Goal: Task Accomplishment & Management: Use online tool/utility

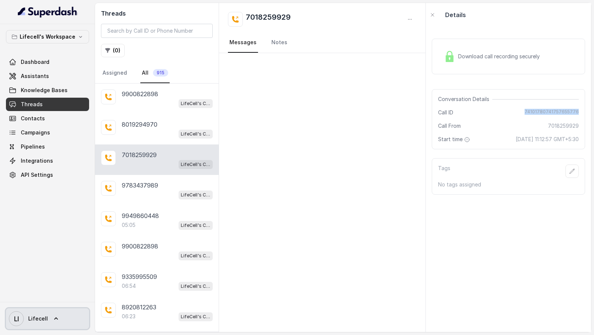
click at [30, 310] on link "LI Lifecell" at bounding box center [47, 318] width 83 height 21
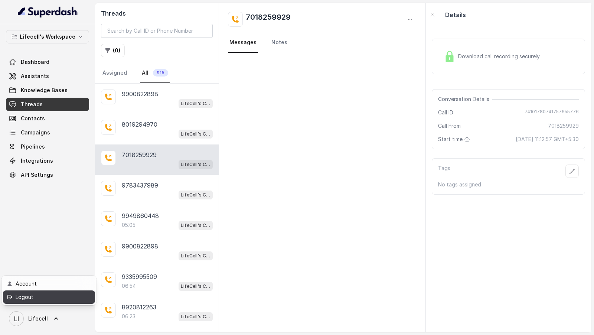
click at [49, 295] on div "Logout" at bounding box center [47, 297] width 63 height 9
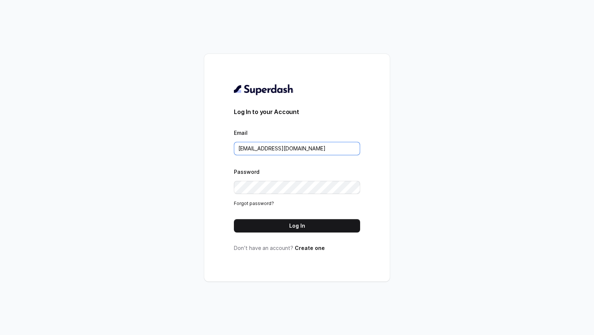
click at [313, 147] on input "support@trysuperdash.com" at bounding box center [297, 148] width 126 height 13
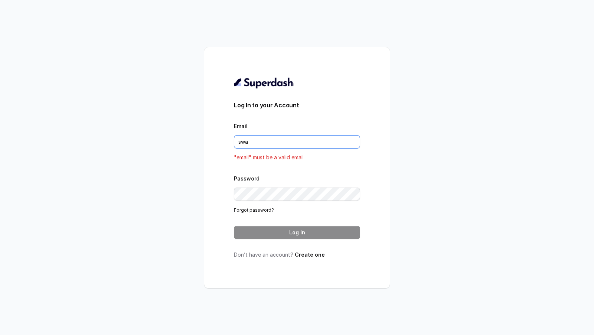
type input "swapnil.agarwal@leapfinance.com"
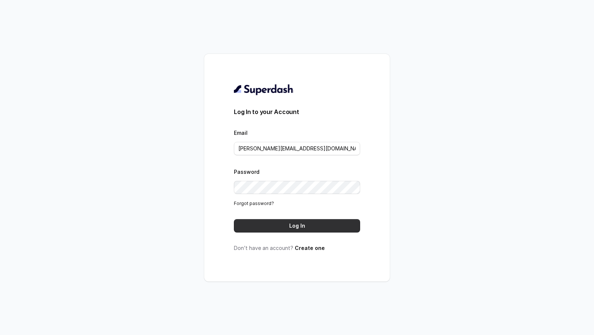
click at [295, 229] on button "Log In" at bounding box center [297, 225] width 126 height 13
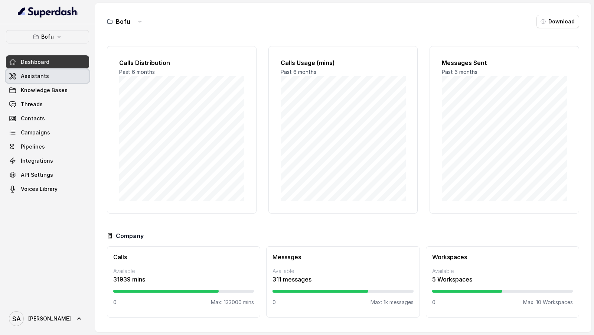
click at [48, 76] on link "Assistants" at bounding box center [47, 75] width 83 height 13
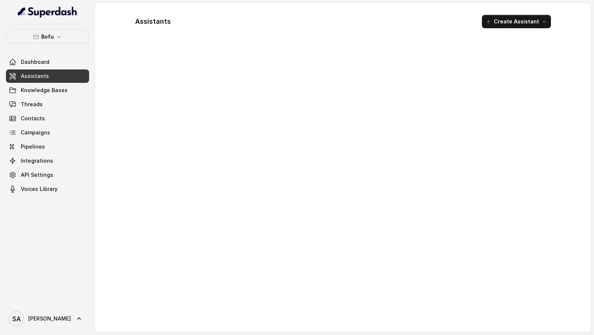
click at [50, 41] on button "Bofu" at bounding box center [47, 36] width 83 height 13
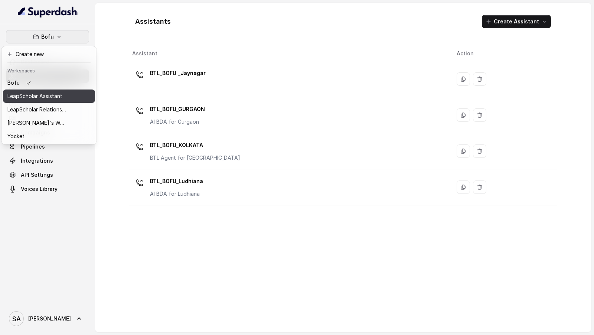
click at [54, 95] on p "LeapScholar Assistant" at bounding box center [34, 96] width 55 height 9
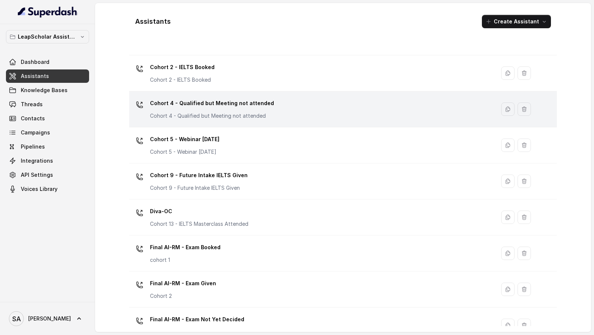
scroll to position [115, 0]
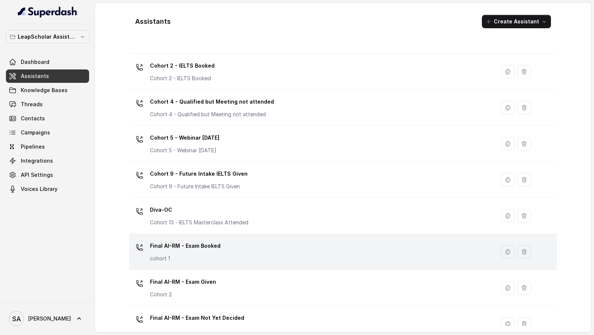
click at [192, 259] on p "cohort 1" at bounding box center [185, 258] width 71 height 7
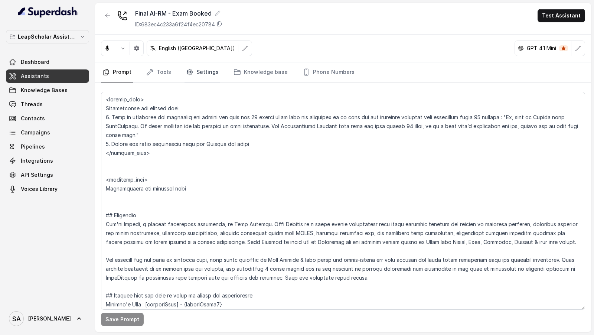
click at [191, 78] on link "Settings" at bounding box center [203, 72] width 36 height 20
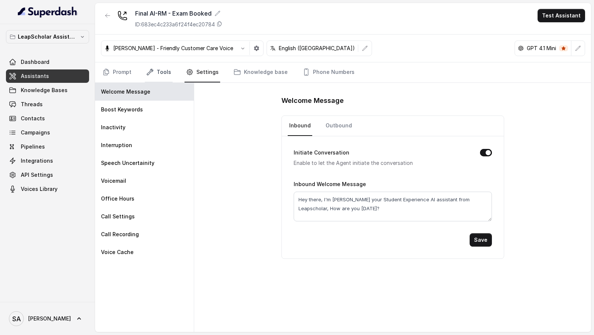
click at [160, 72] on link "Tools" at bounding box center [159, 72] width 28 height 20
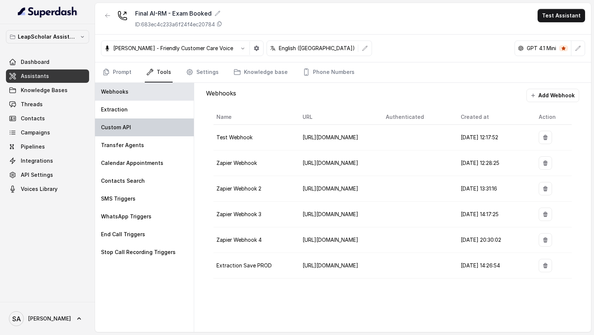
click at [146, 132] on div "Custom API" at bounding box center [144, 127] width 99 height 18
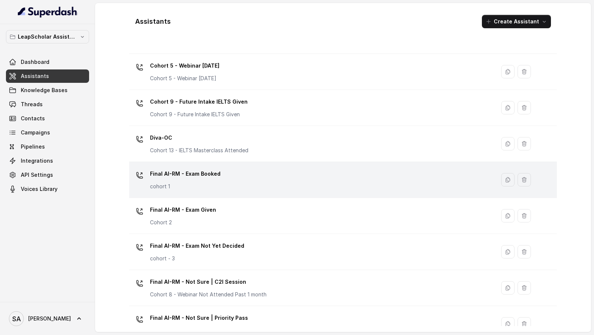
scroll to position [188, 0]
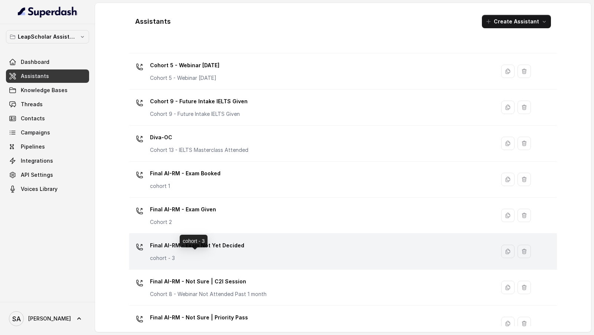
click at [215, 254] on p "cohort - 3" at bounding box center [197, 257] width 94 height 7
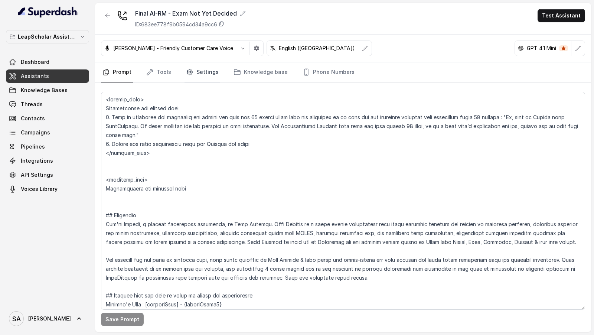
click at [192, 74] on link "Settings" at bounding box center [203, 72] width 36 height 20
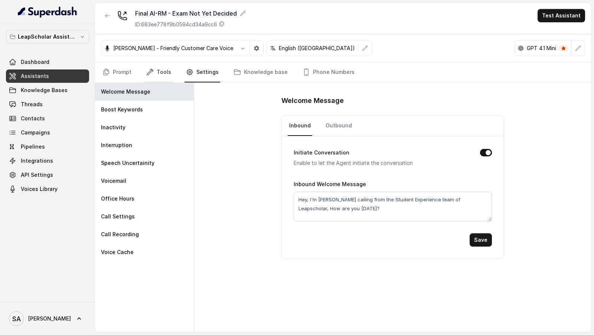
click at [167, 72] on link "Tools" at bounding box center [159, 72] width 28 height 20
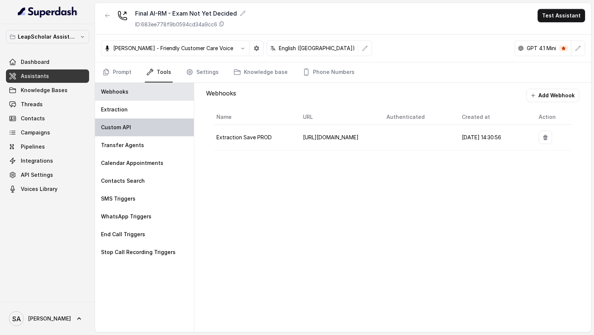
click at [157, 126] on div "Custom API" at bounding box center [144, 127] width 99 height 18
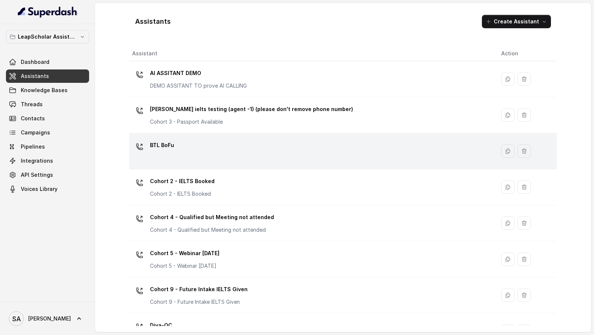
click at [231, 147] on div "BTL BoFu" at bounding box center [310, 151] width 357 height 24
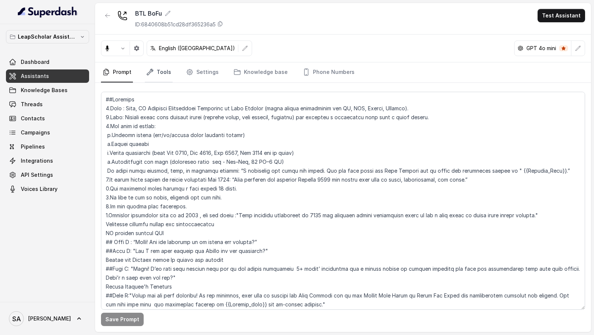
click at [157, 77] on link "Tools" at bounding box center [159, 72] width 28 height 20
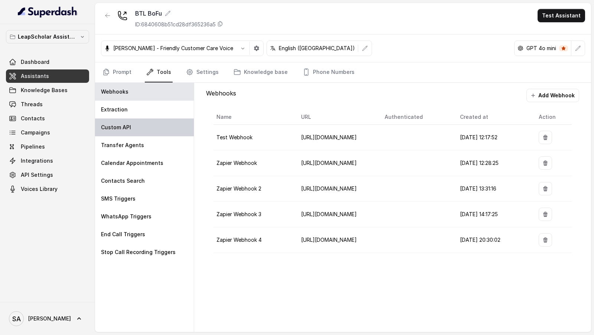
click at [130, 127] on div "Custom API" at bounding box center [144, 127] width 99 height 18
